Goal: Book appointment/travel/reservation

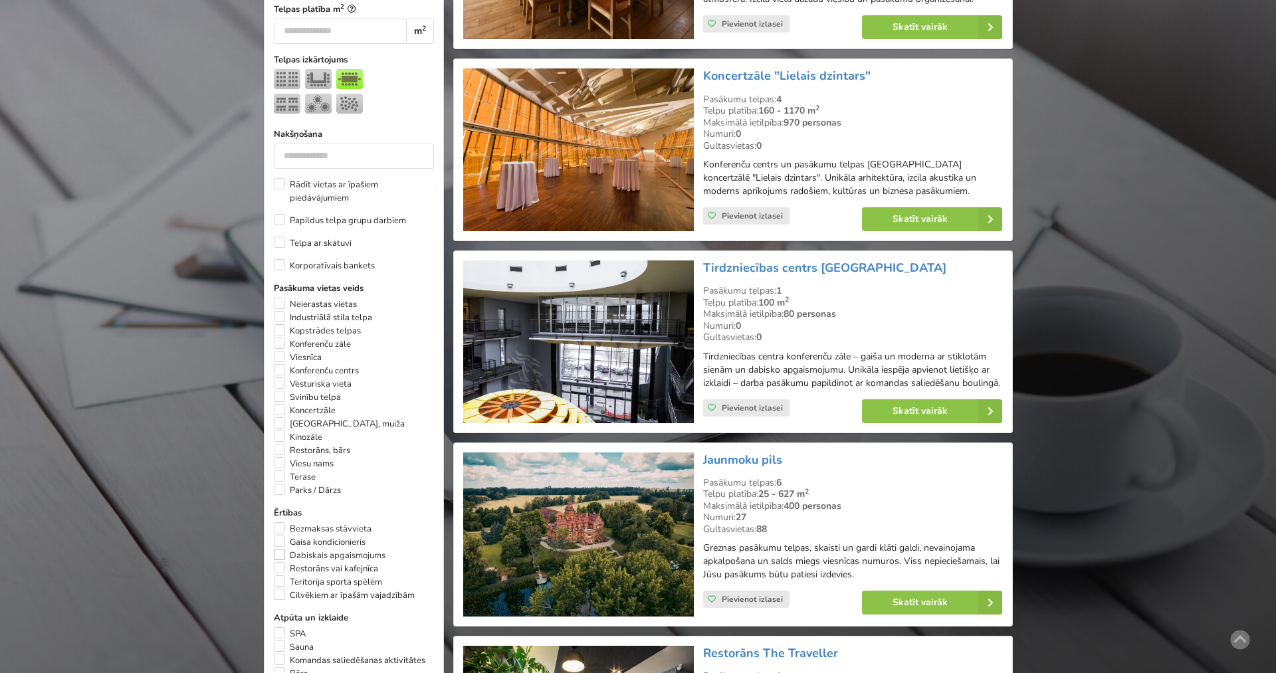
scroll to position [746, 0]
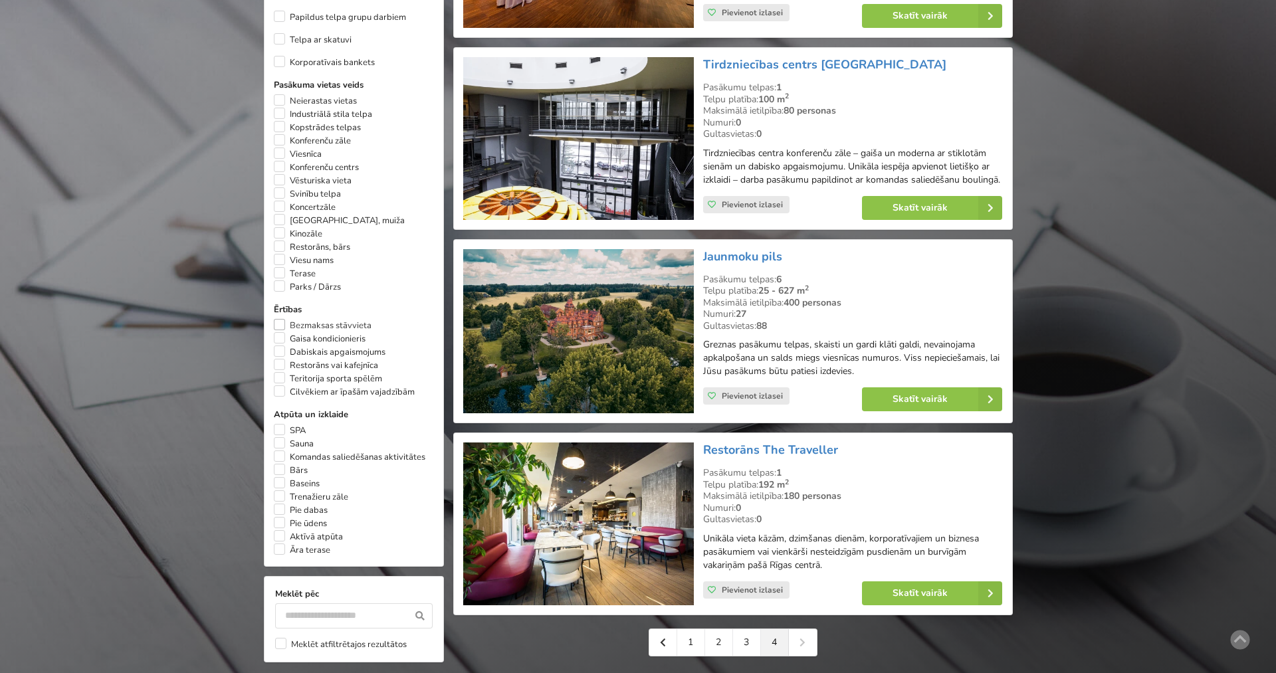
click at [279, 332] on label "Bezmaksas stāvvieta" at bounding box center [323, 325] width 98 height 13
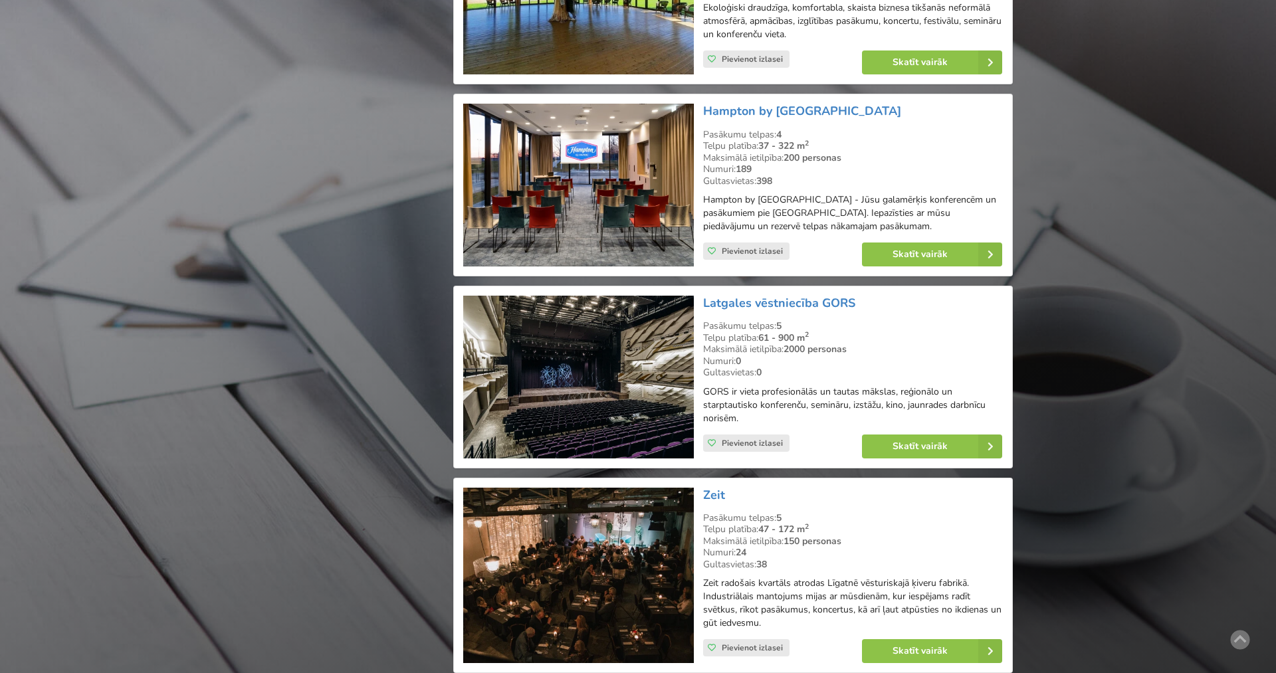
scroll to position [2874, 0]
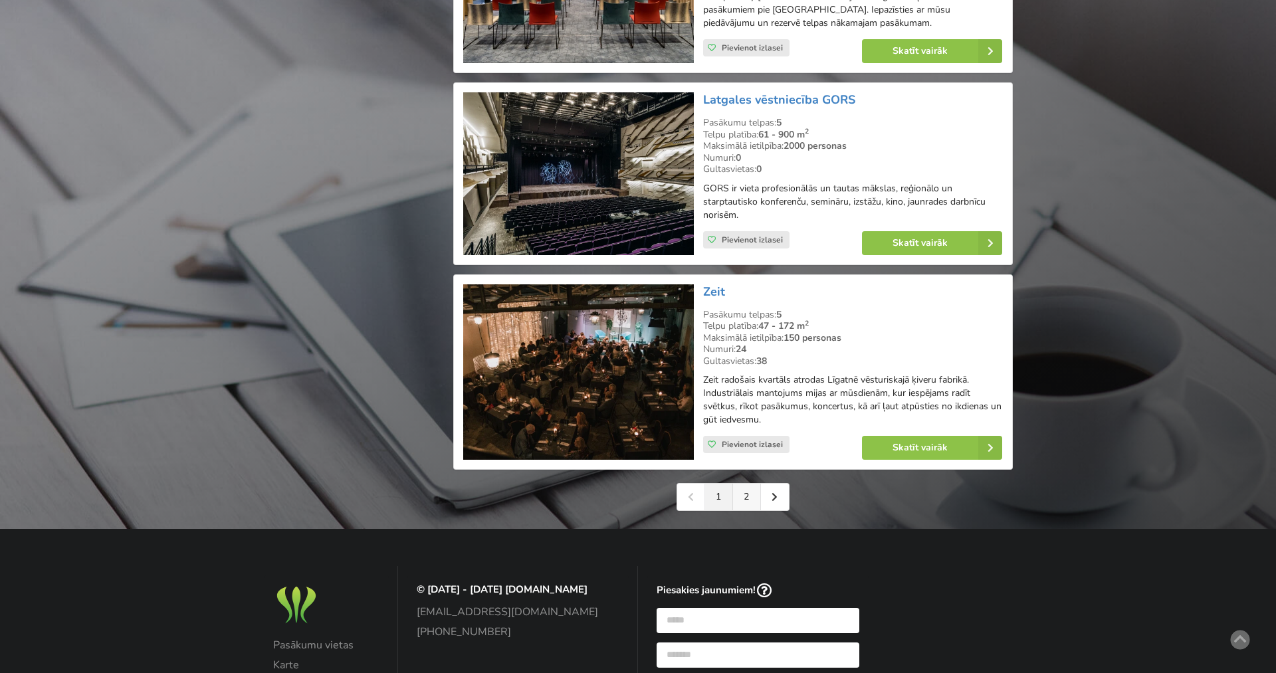
click at [754, 484] on link "2" at bounding box center [747, 497] width 28 height 27
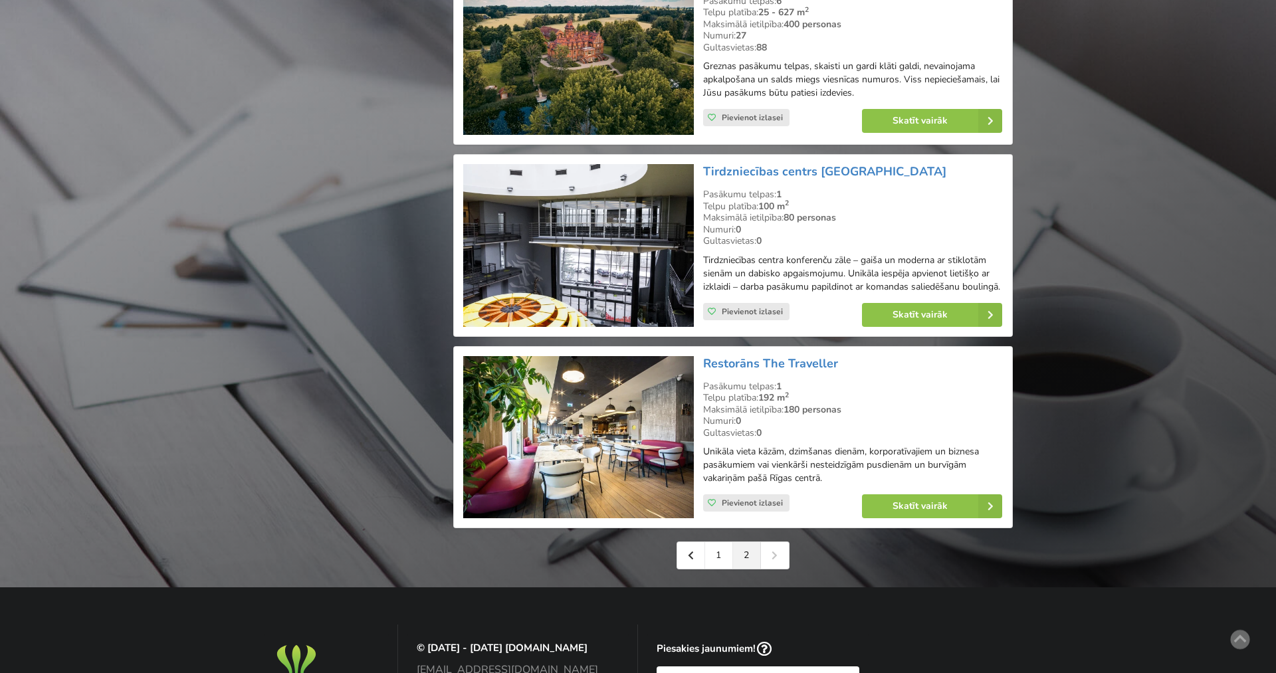
scroll to position [2779, 0]
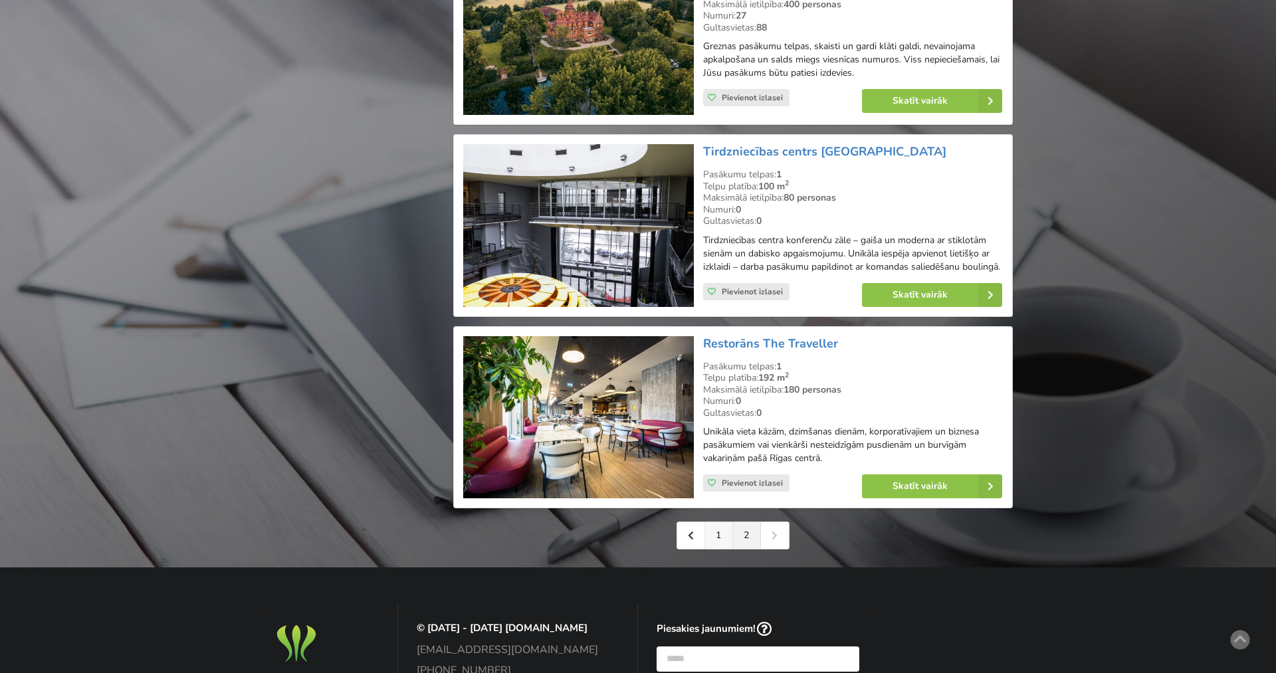
click at [721, 541] on link "1" at bounding box center [719, 535] width 28 height 27
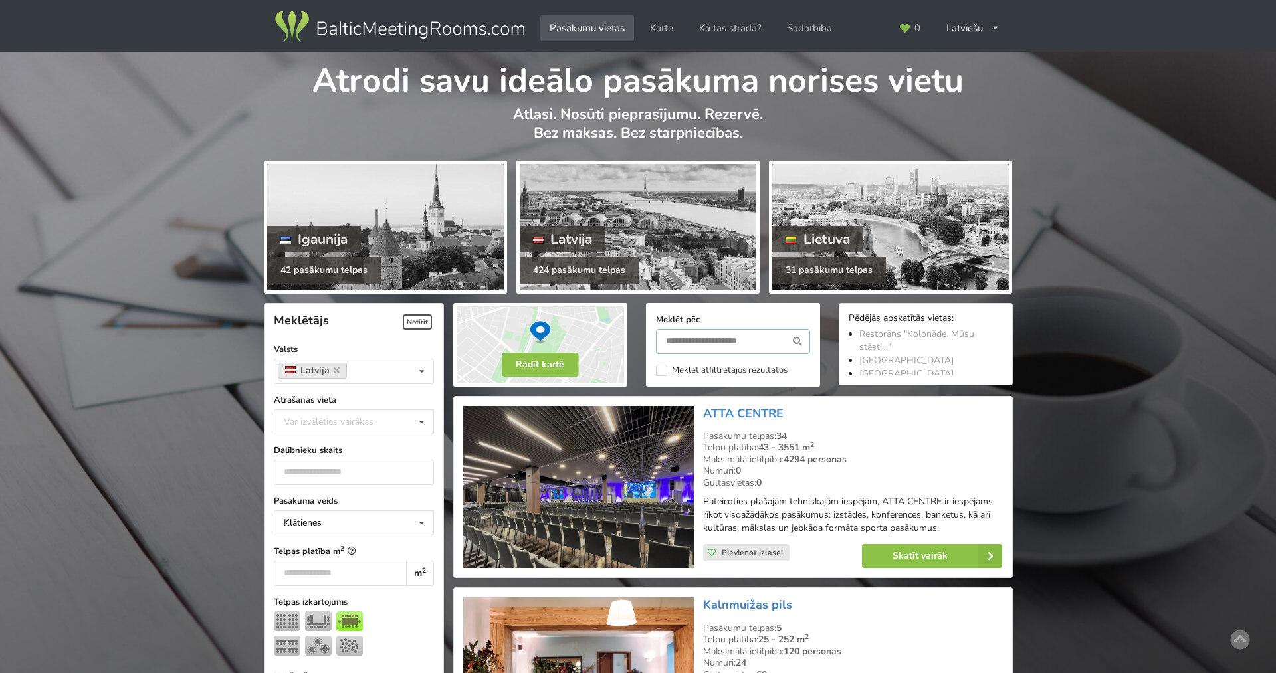
click at [693, 338] on input "text" at bounding box center [733, 341] width 154 height 25
type input "*******"
click at [794, 340] on icon at bounding box center [797, 341] width 25 height 25
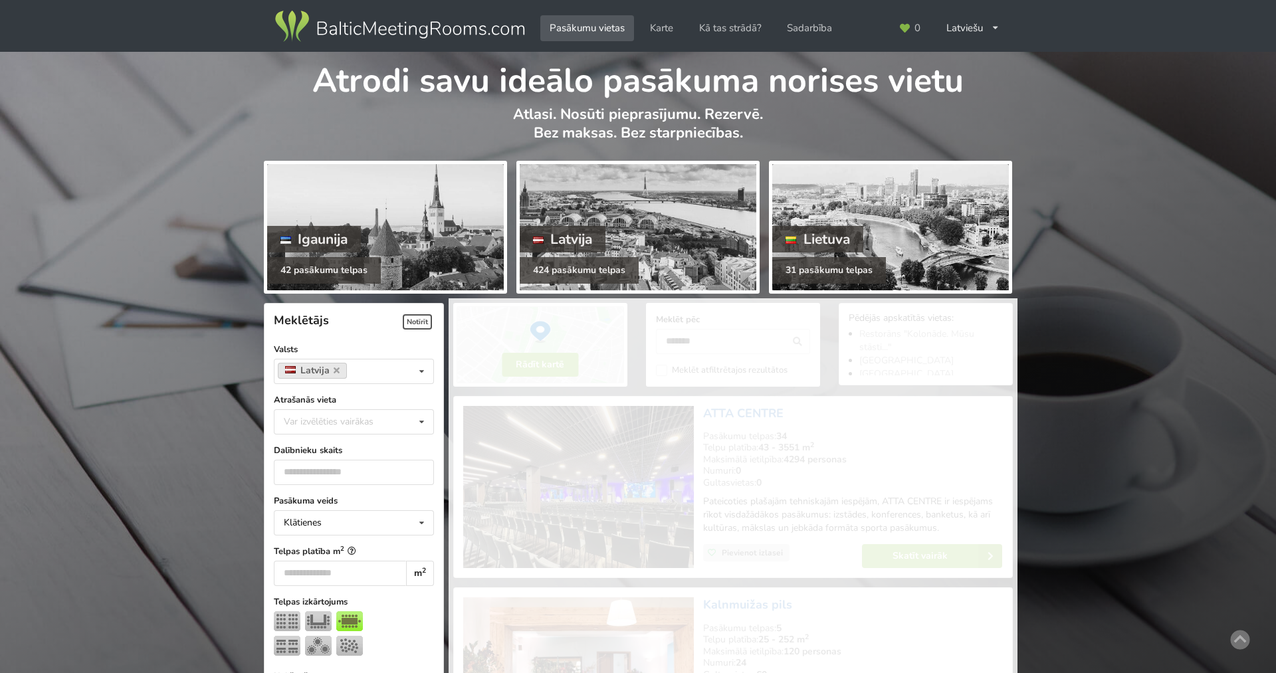
type input "*******"
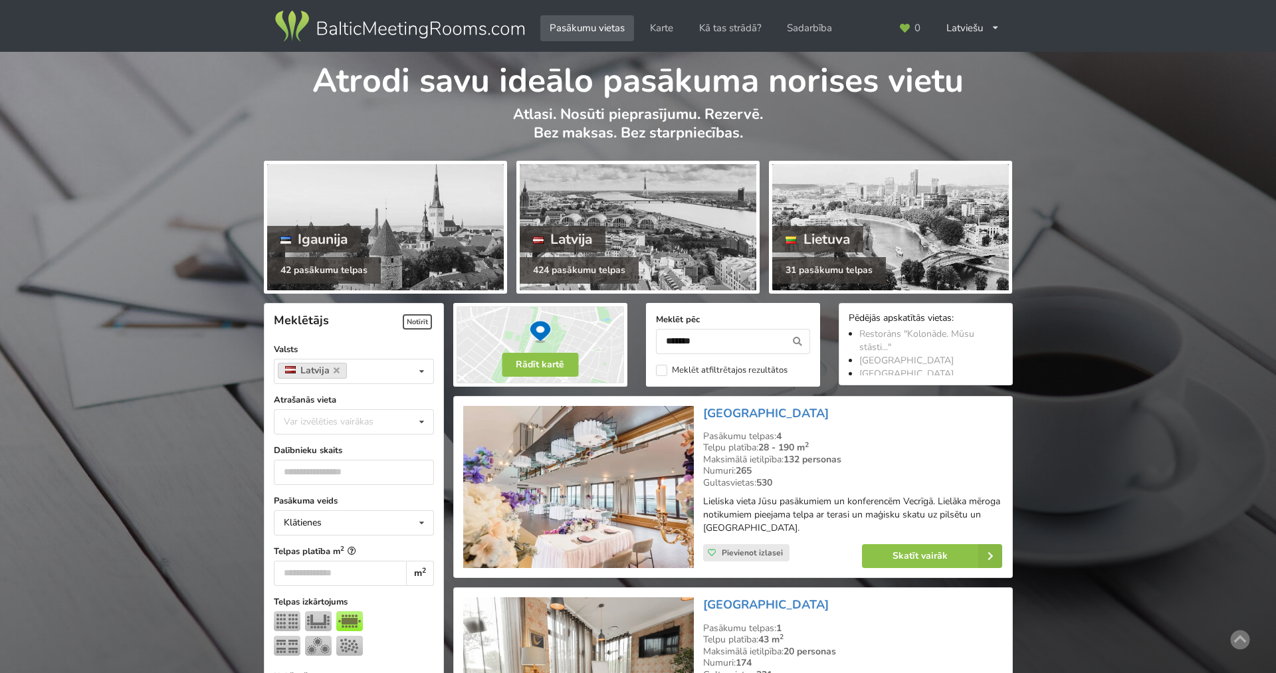
scroll to position [298, 0]
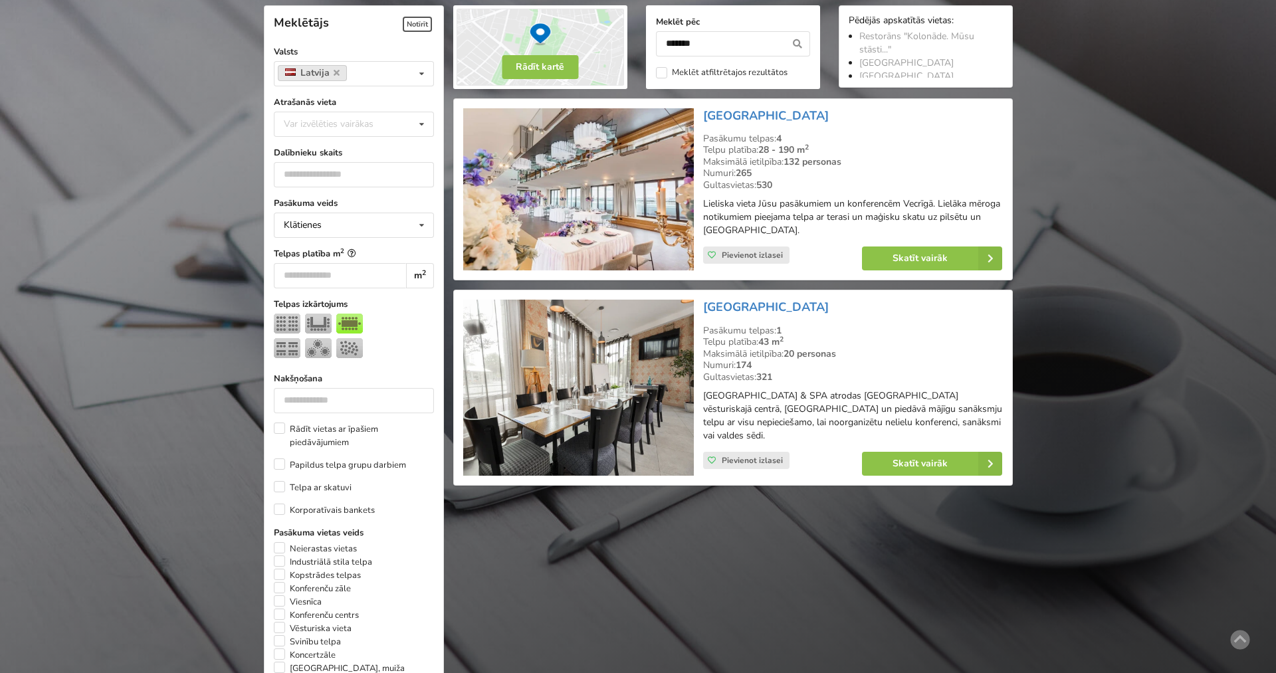
click at [683, 336] on img at bounding box center [578, 388] width 231 height 176
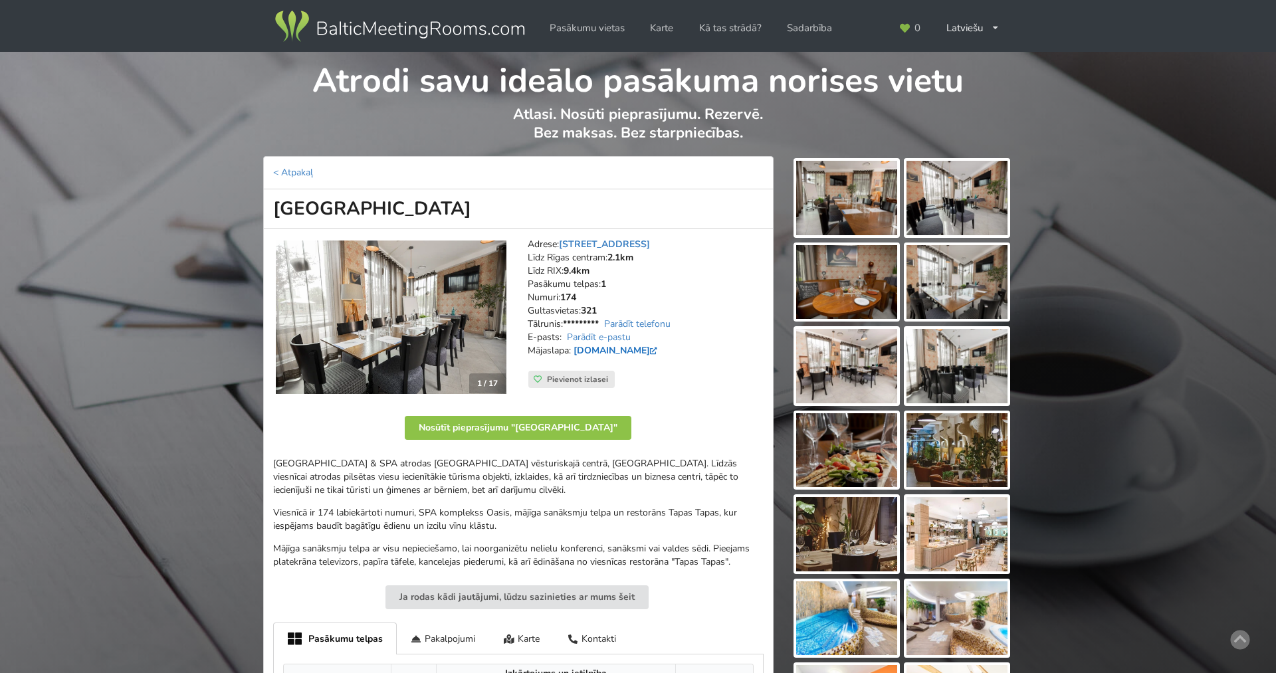
click at [587, 355] on link "www.wellton.com" at bounding box center [617, 350] width 87 height 13
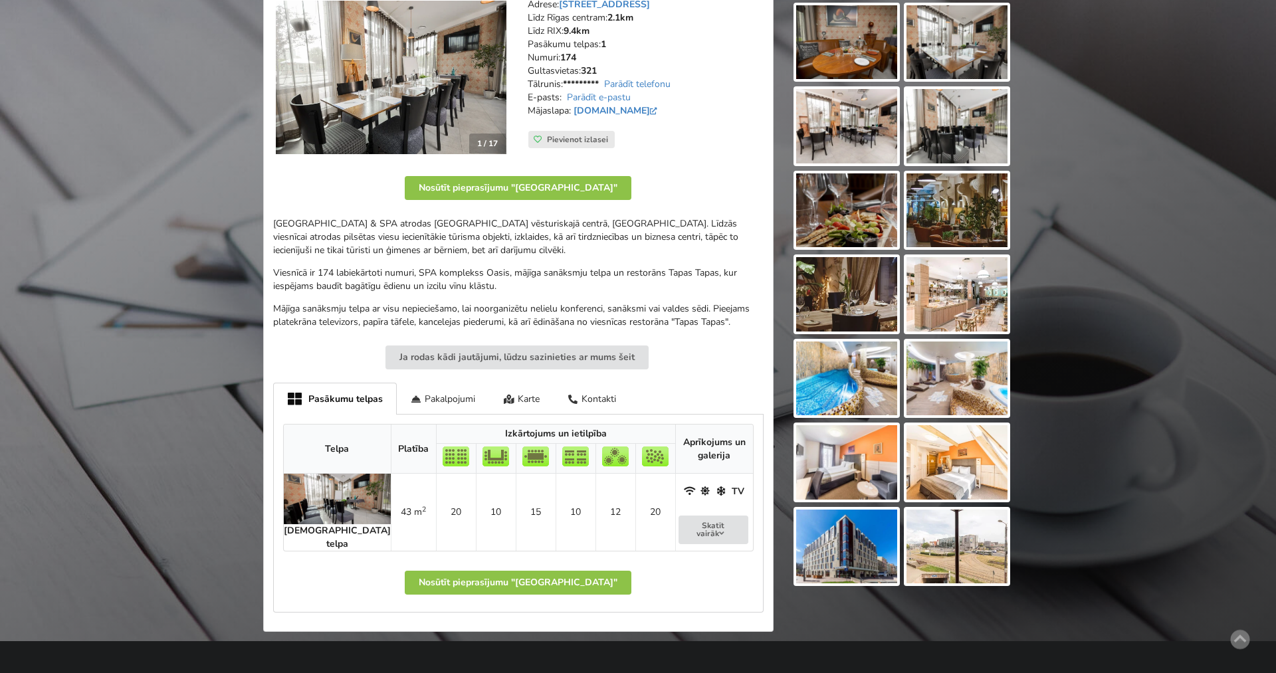
scroll to position [271, 0]
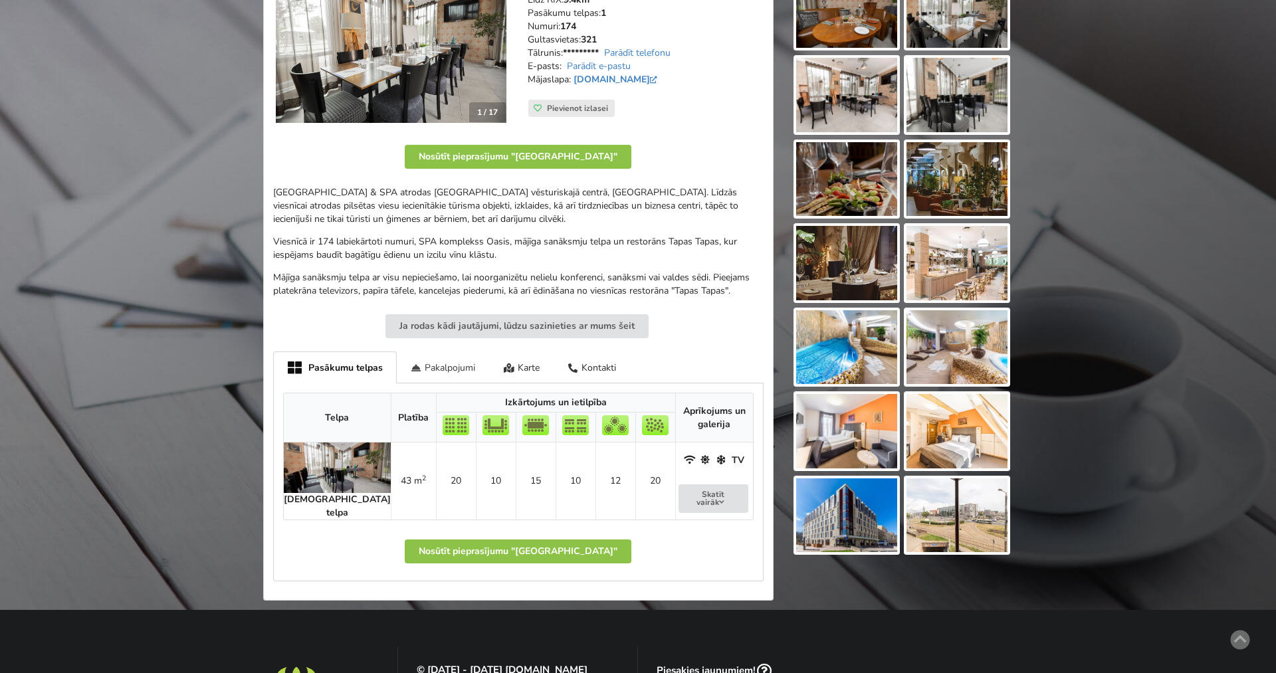
click at [420, 374] on div "Pakalpojumi" at bounding box center [443, 367] width 93 height 31
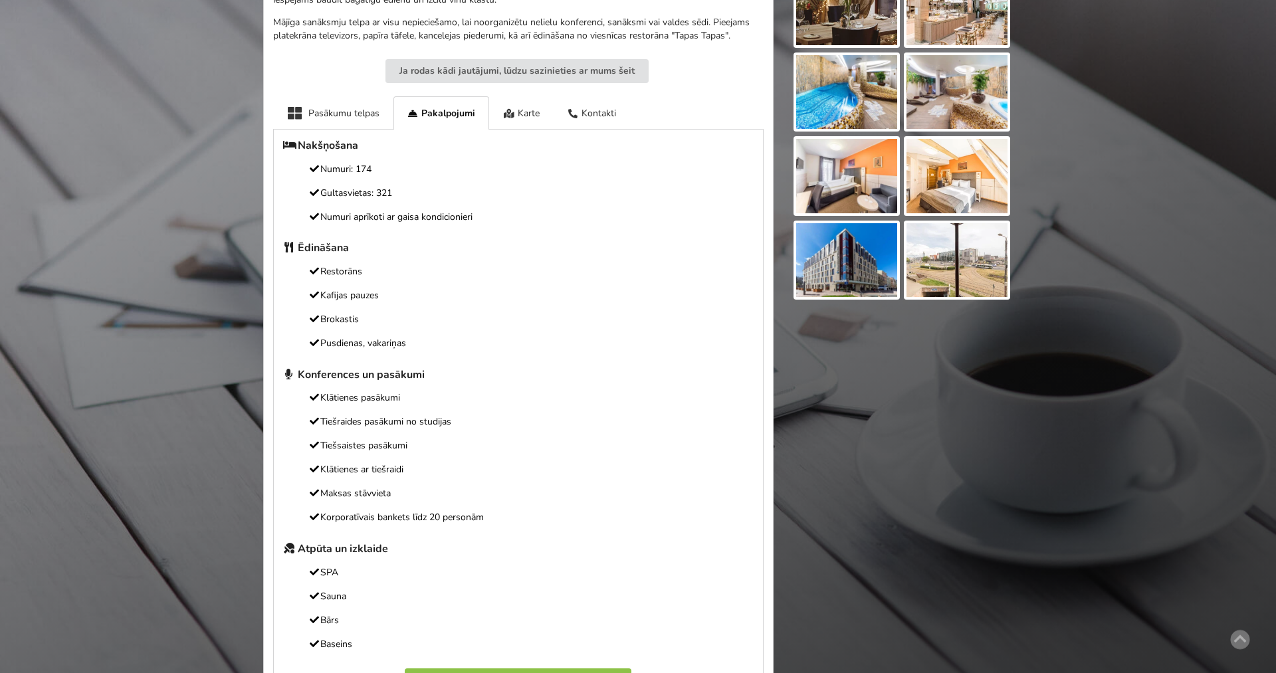
scroll to position [475, 0]
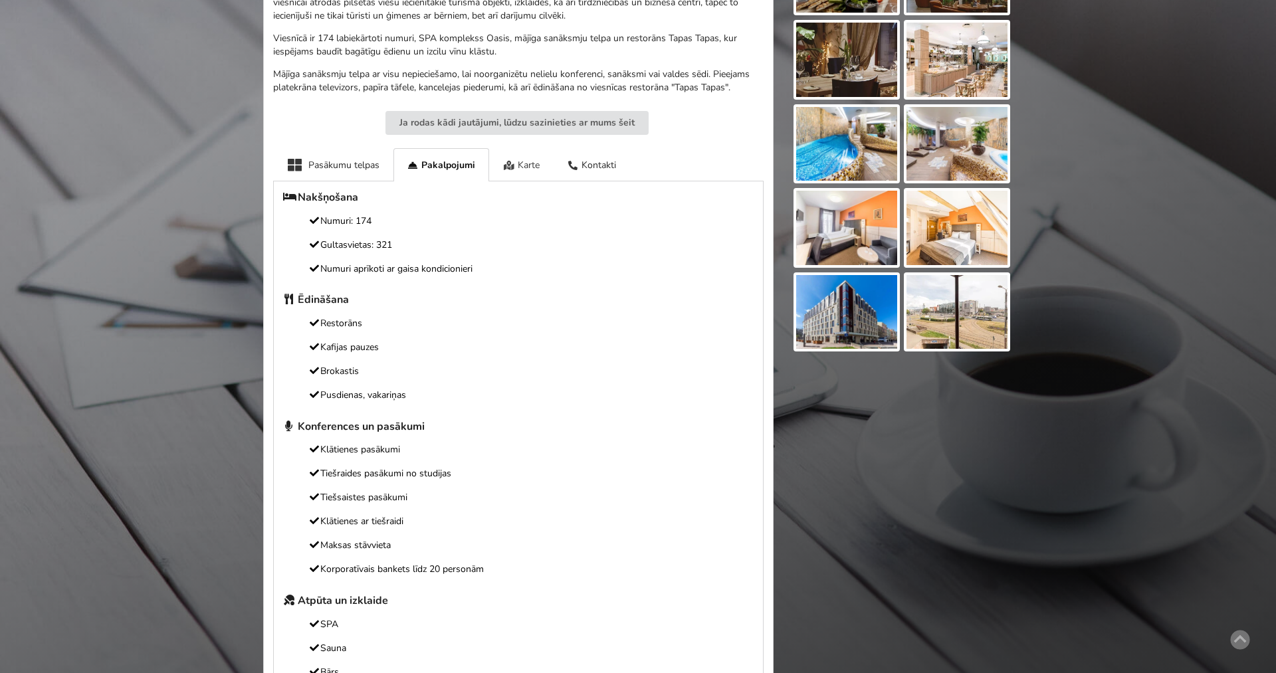
click at [528, 177] on div "Karte" at bounding box center [521, 164] width 64 height 33
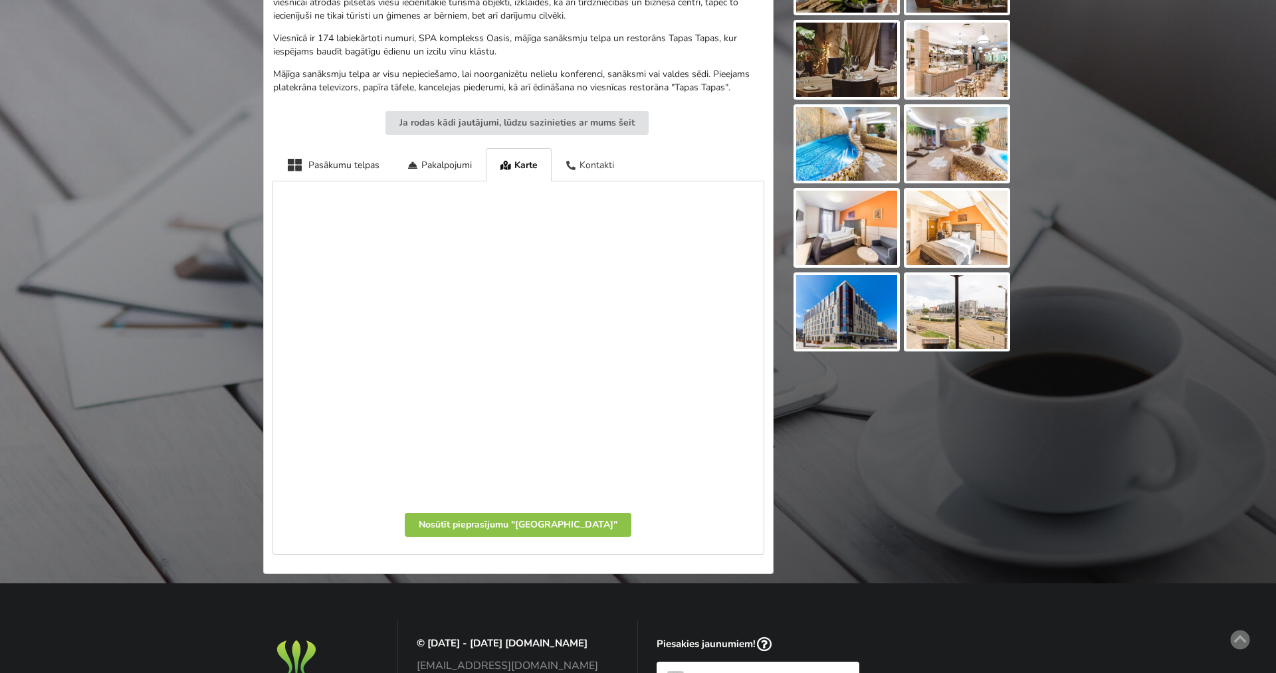
click at [578, 173] on div "Kontakti" at bounding box center [590, 164] width 77 height 33
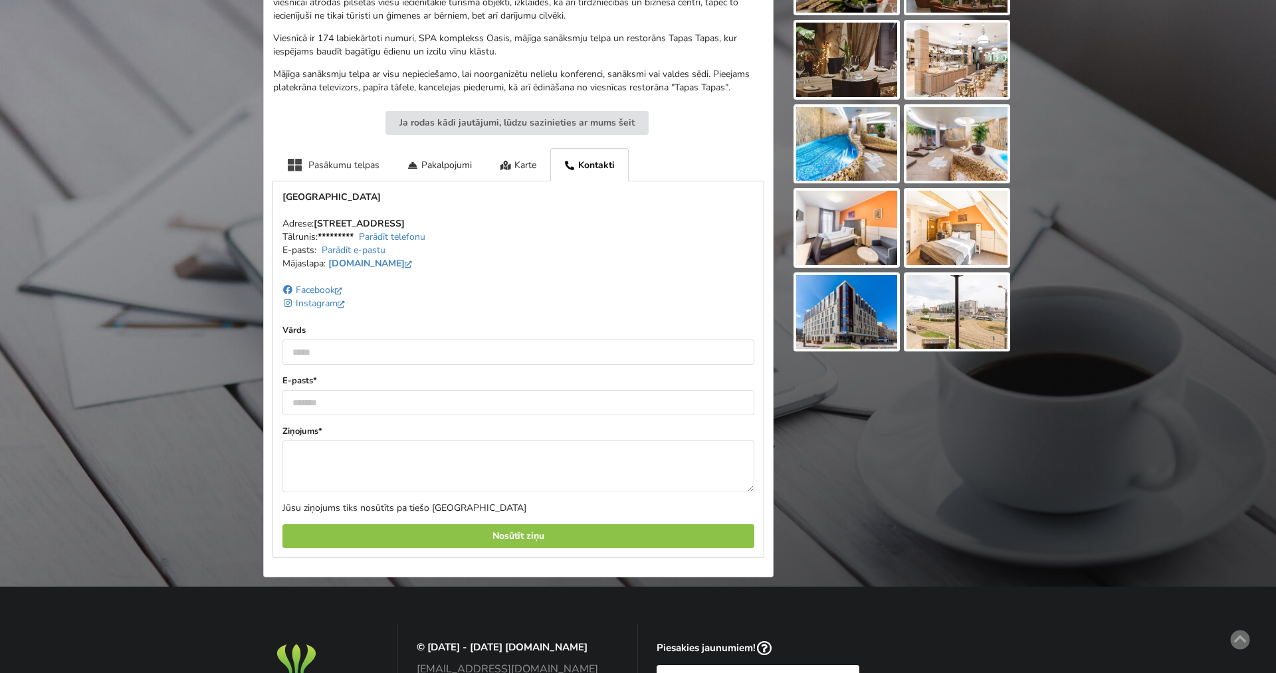
click at [340, 158] on div "Pasākumu telpas" at bounding box center [333, 164] width 120 height 33
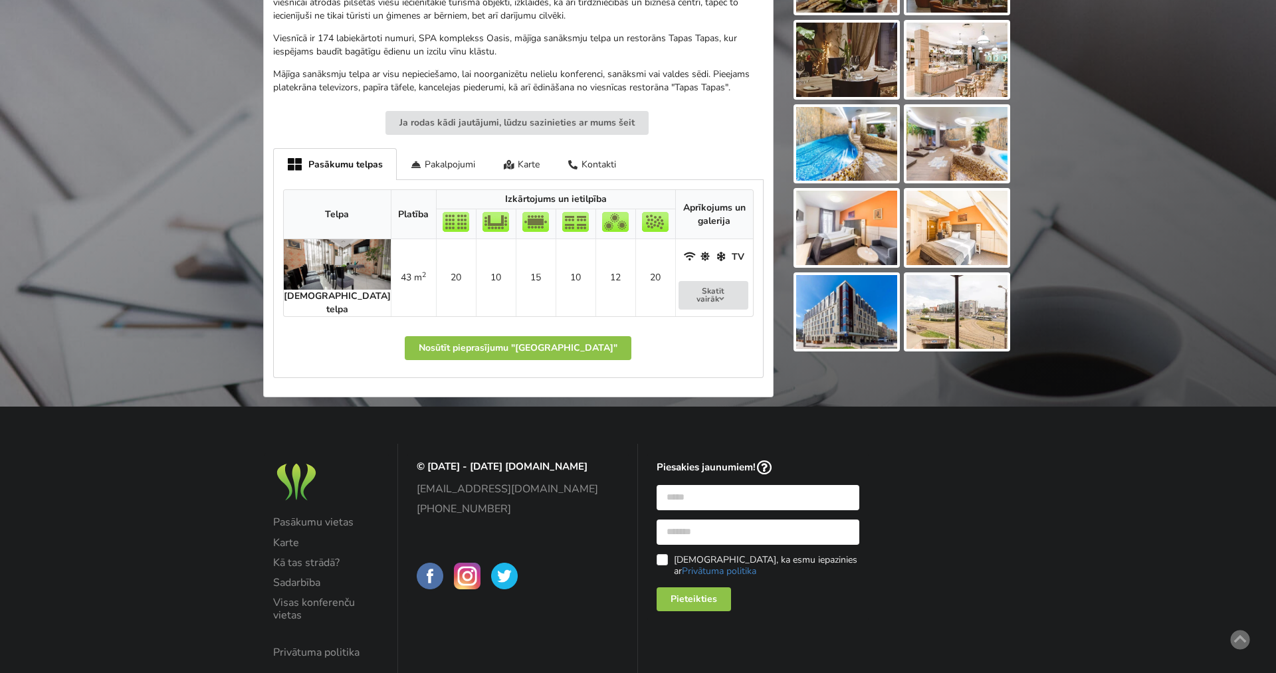
click at [304, 263] on img at bounding box center [337, 264] width 107 height 51
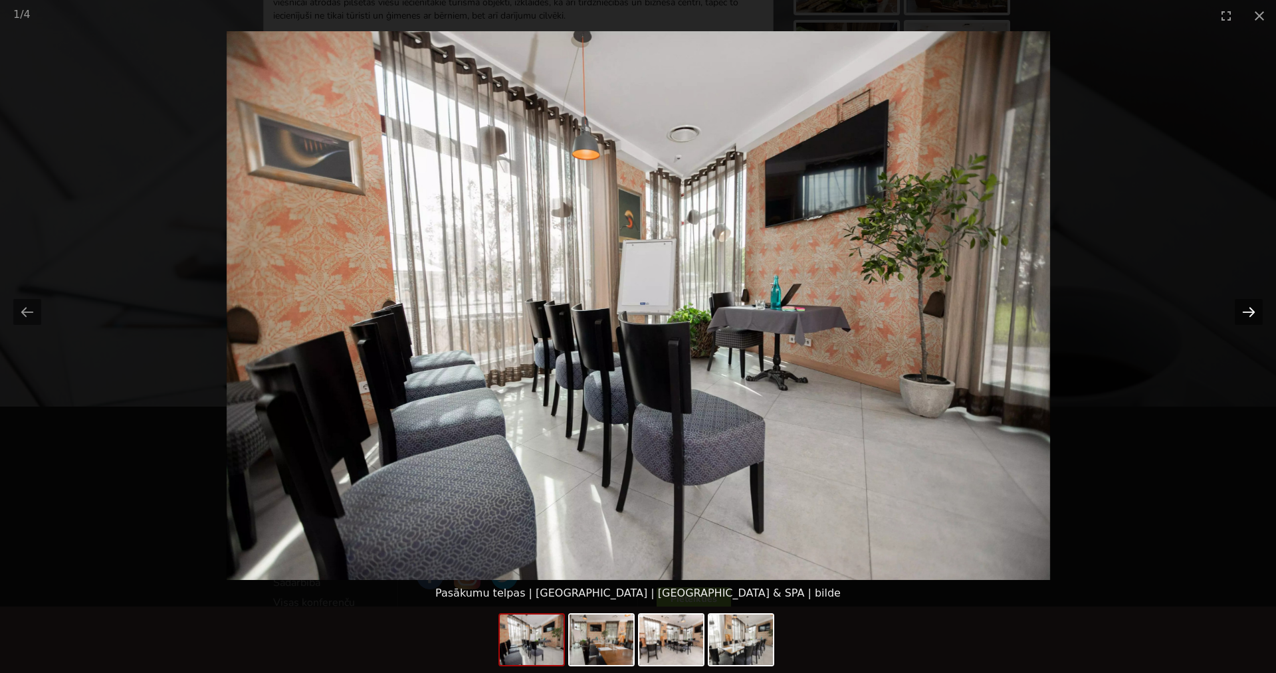
click at [1246, 304] on button "Next slide" at bounding box center [1249, 312] width 28 height 26
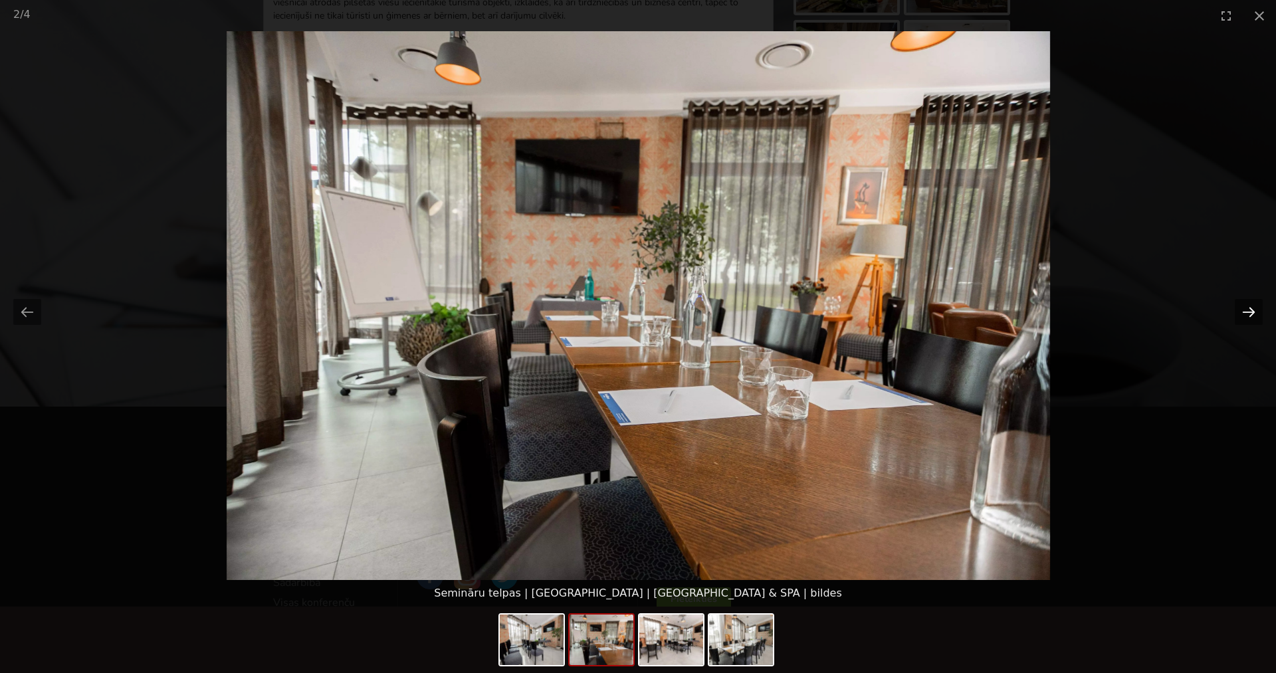
click at [1246, 304] on button "Next slide" at bounding box center [1249, 312] width 28 height 26
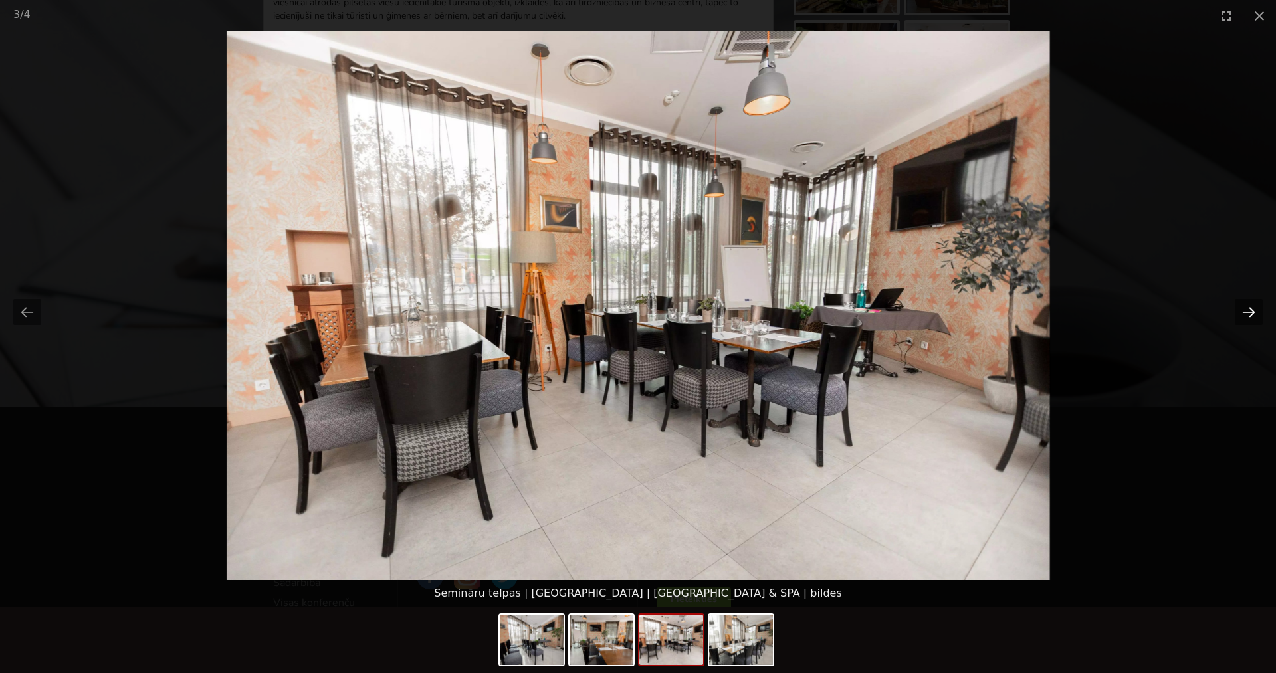
click at [1246, 304] on button "Next slide" at bounding box center [1249, 312] width 28 height 26
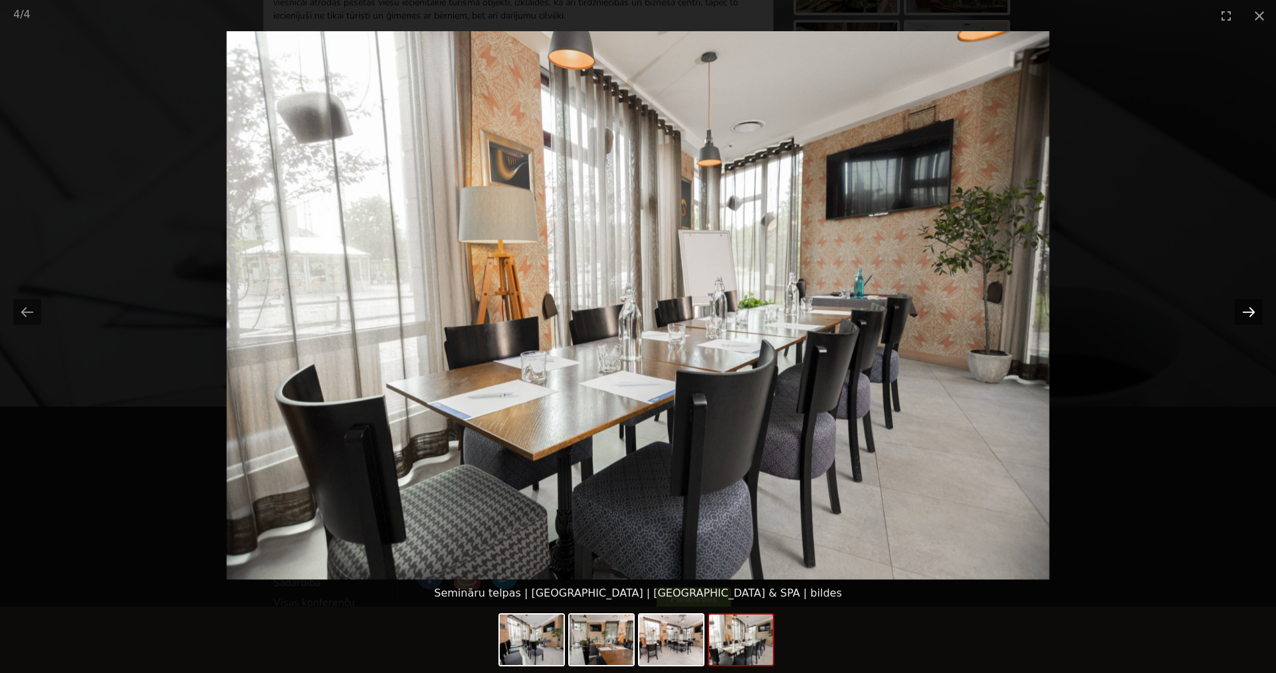
click at [1246, 304] on button "Next slide" at bounding box center [1249, 312] width 28 height 26
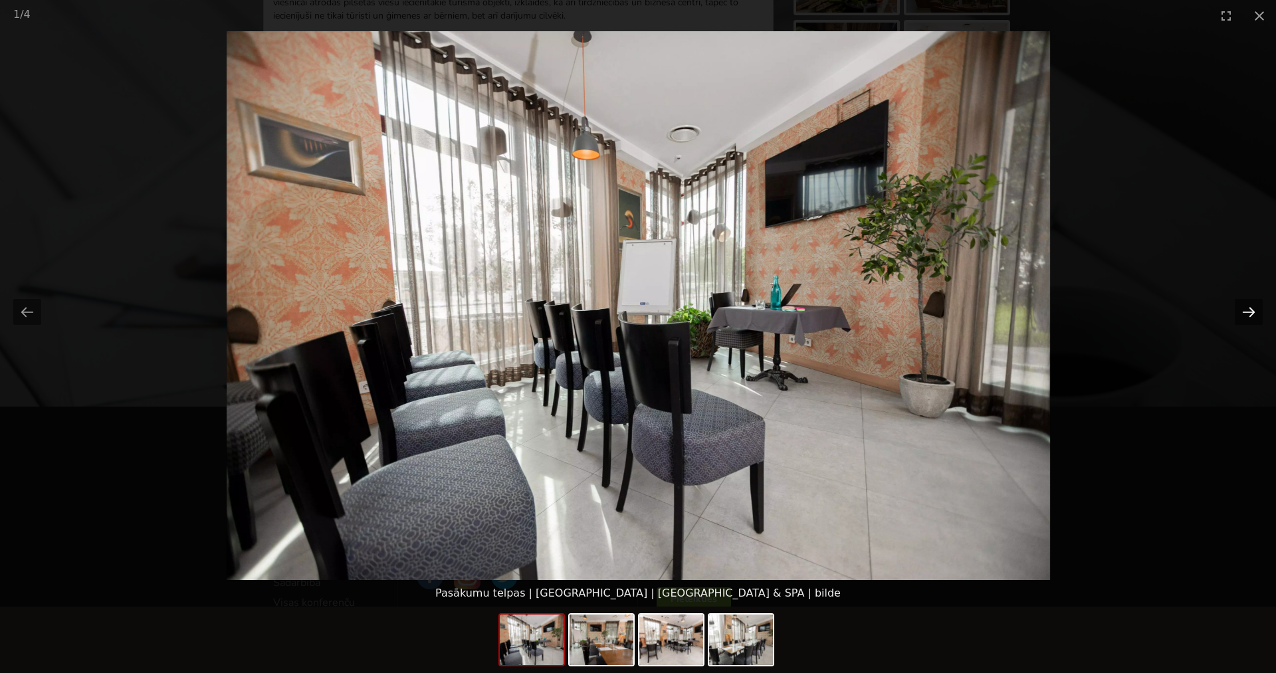
click at [1246, 304] on button "Next slide" at bounding box center [1249, 312] width 28 height 26
